Goal: Check status: Check status

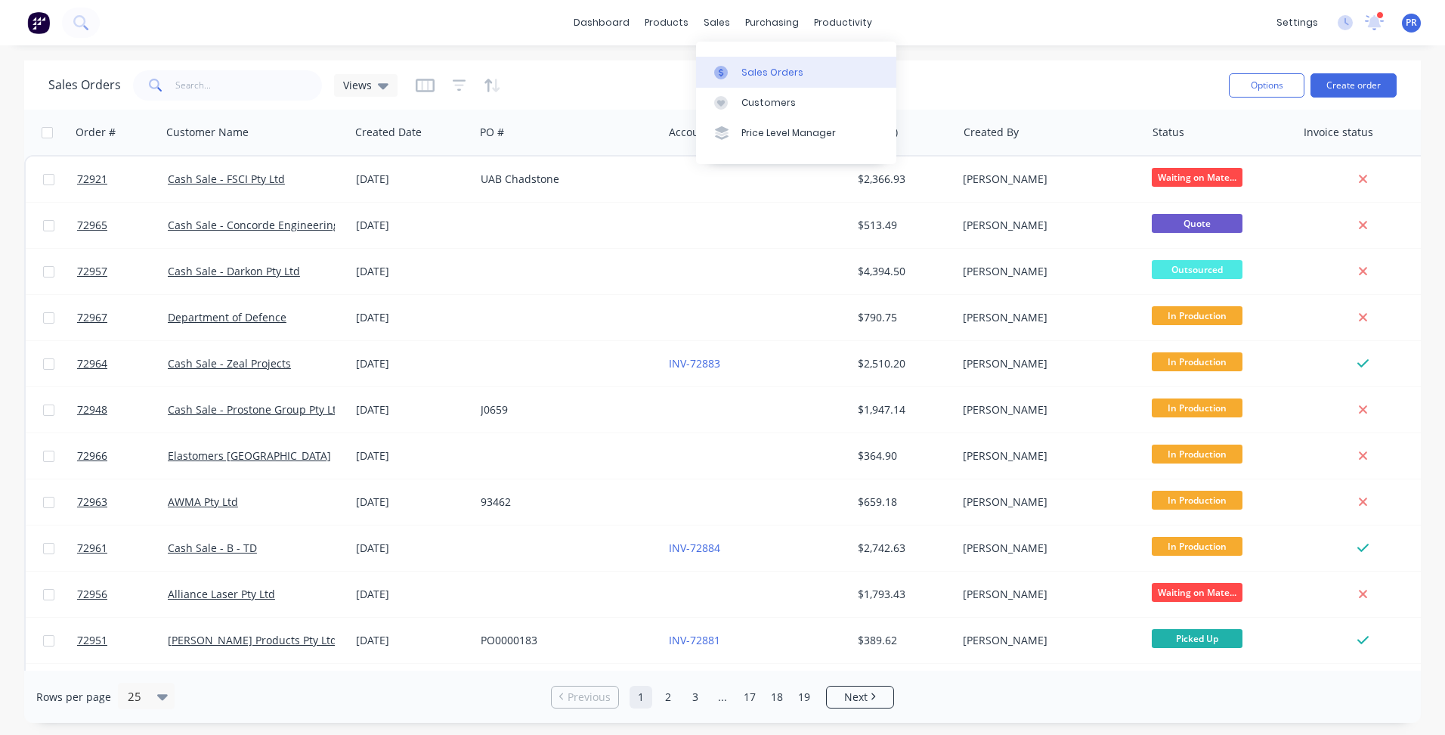
click at [751, 86] on link "Sales Orders" at bounding box center [796, 72] width 200 height 30
click at [235, 79] on input "text" at bounding box center [248, 85] width 147 height 30
type input "steeltron"
click at [224, 79] on input "text" at bounding box center [248, 85] width 147 height 30
type input "highline"
